Goal: Find specific page/section: Find specific page/section

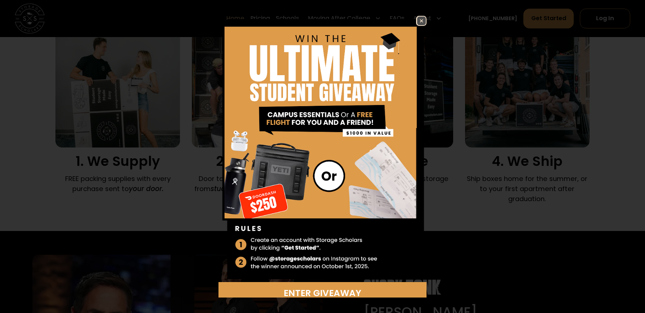
scroll to position [552, 0]
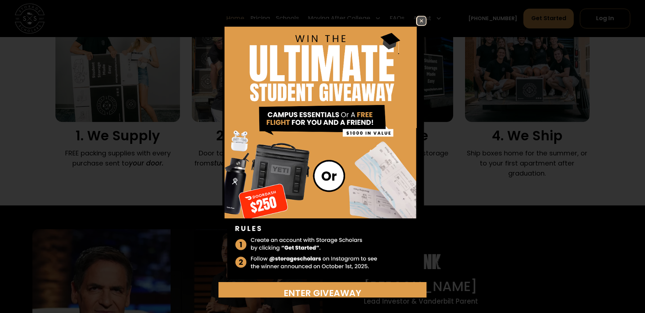
click at [422, 21] on img at bounding box center [421, 21] width 9 height 9
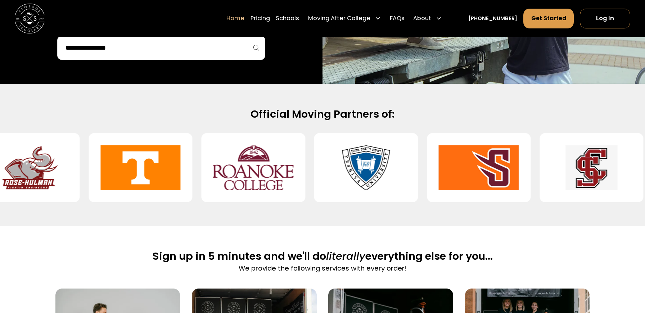
scroll to position [0, 0]
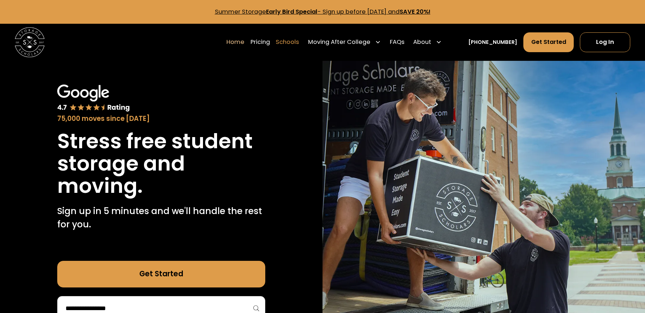
click at [299, 39] on link "Schools" at bounding box center [287, 42] width 23 height 21
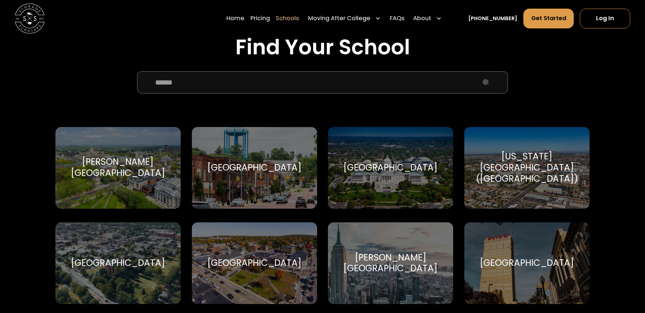
scroll to position [202, 0]
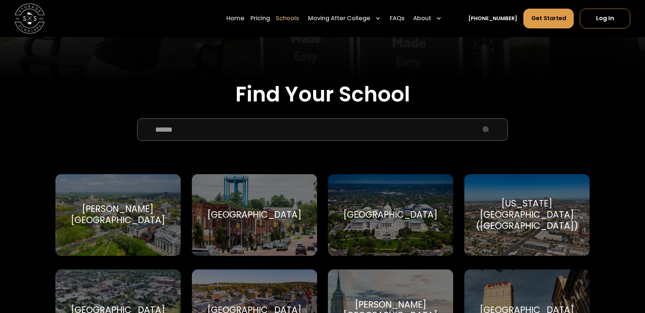
click at [252, 134] on input "School Select Form" at bounding box center [322, 129] width 371 height 22
type input "****"
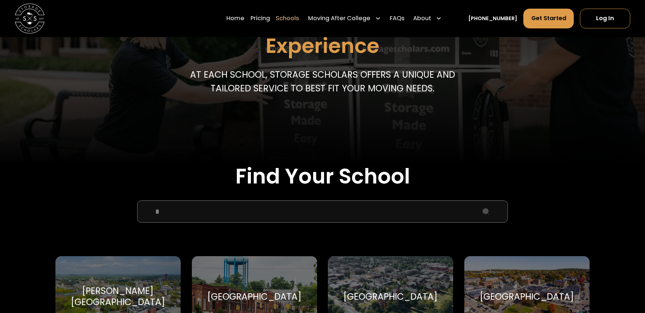
scroll to position [225, 0]
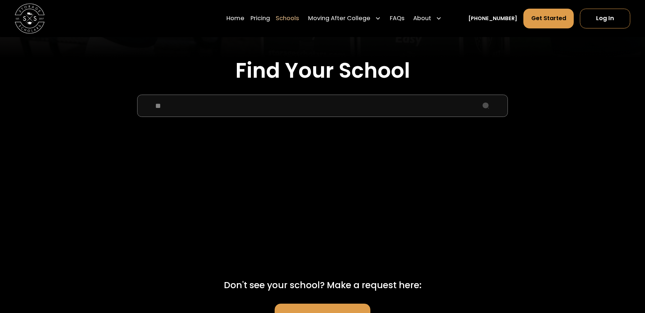
type input "*"
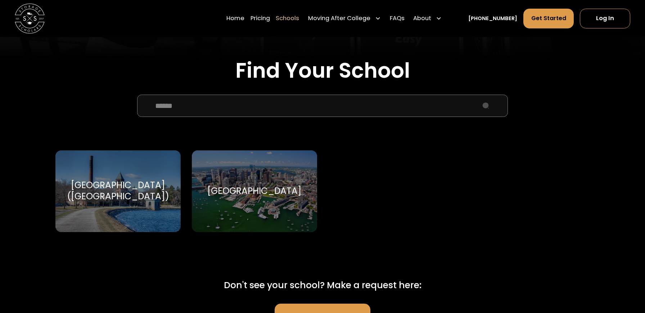
type input "******"
click at [251, 169] on div "[GEOGRAPHIC_DATA]" at bounding box center [254, 191] width 125 height 82
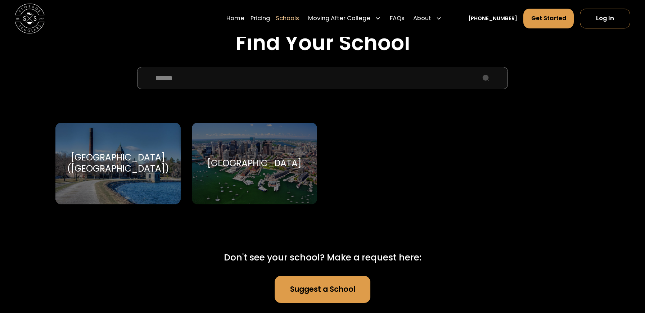
scroll to position [267, 0]
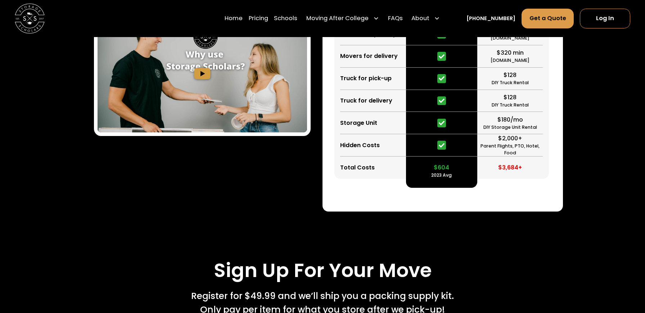
scroll to position [1414, 0]
